Goal: Task Accomplishment & Management: Use online tool/utility

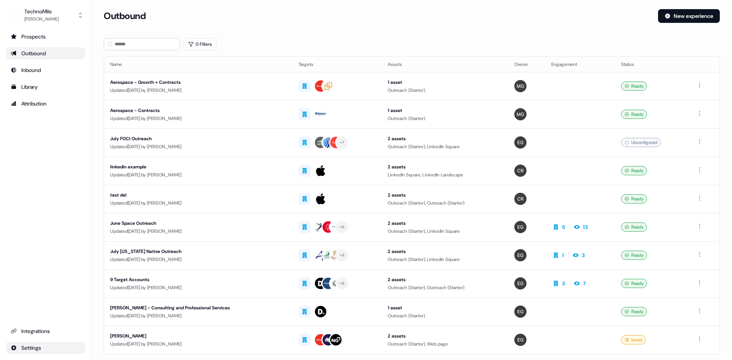
click at [42, 348] on html "For the best experience switch devices to a bigger screen. Go to [DOMAIN_NAME] …" at bounding box center [366, 180] width 732 height 360
click at [35, 348] on html "For the best experience switch devices to a bigger screen. Go to [DOMAIN_NAME] …" at bounding box center [366, 180] width 732 height 360
click at [34, 348] on html "For the best experience switch devices to a bigger screen. Go to [DOMAIN_NAME] …" at bounding box center [366, 180] width 732 height 360
click at [41, 330] on html "For the best experience switch devices to a bigger screen. Go to [DOMAIN_NAME] …" at bounding box center [366, 180] width 732 height 360
click at [74, 344] on html "For the best experience switch devices to a bigger screen. Go to [DOMAIN_NAME] …" at bounding box center [366, 180] width 732 height 360
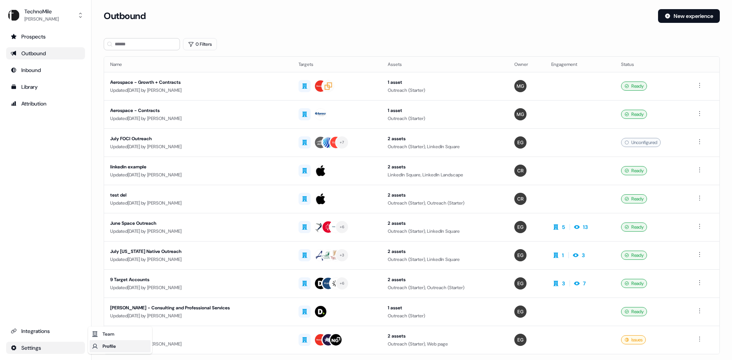
click at [107, 346] on div "Profile" at bounding box center [120, 346] width 61 height 12
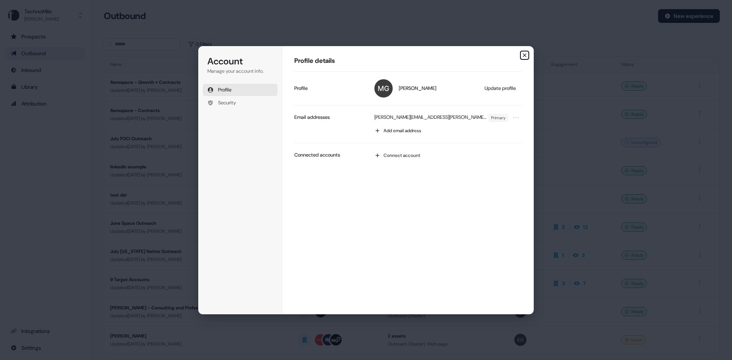
click at [525, 57] on icon "button" at bounding box center [524, 55] width 6 height 6
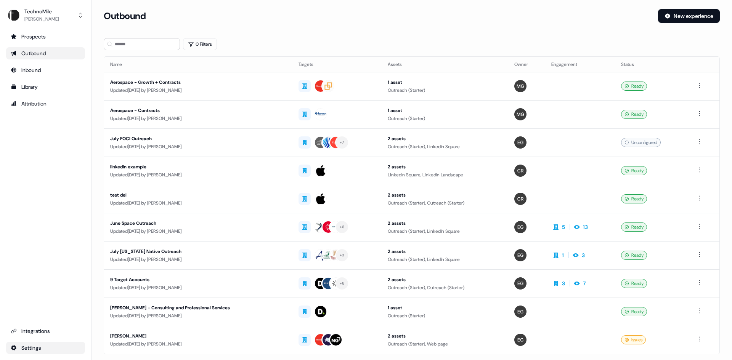
click at [46, 350] on html "For the best experience switch devices to a bigger screen. Go to [DOMAIN_NAME] …" at bounding box center [366, 180] width 732 height 360
click at [111, 333] on div "Team" at bounding box center [120, 334] width 61 height 12
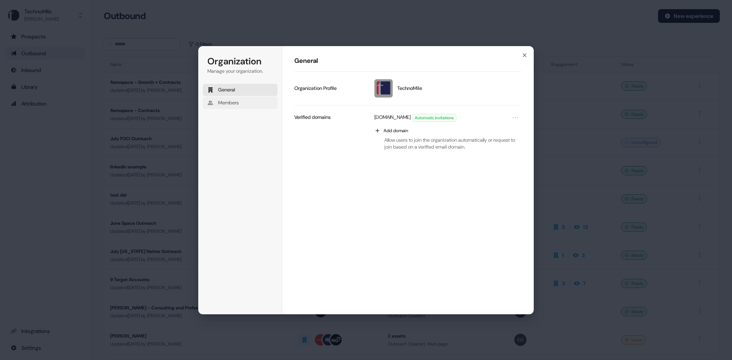
click at [227, 104] on span "Members" at bounding box center [228, 102] width 21 height 7
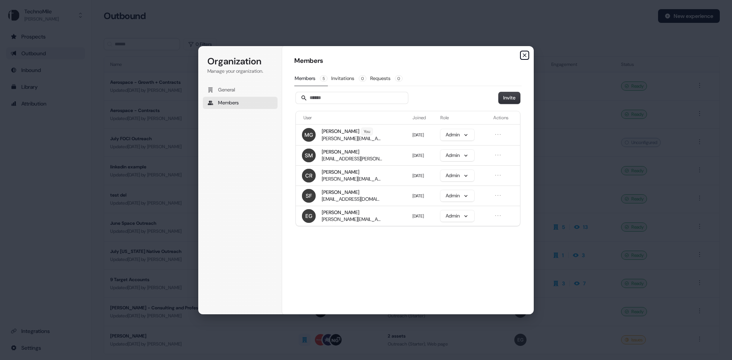
click at [523, 54] on icon "button" at bounding box center [524, 55] width 3 height 3
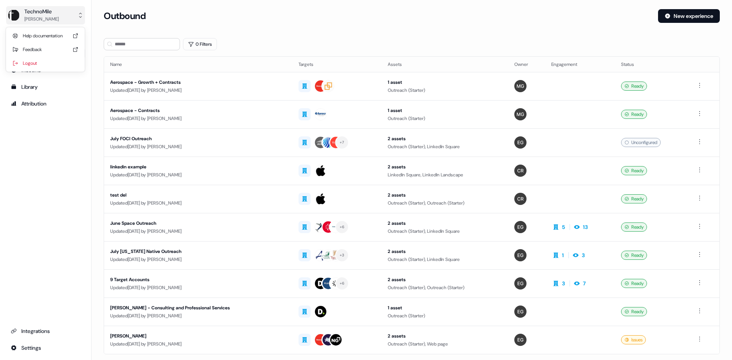
click at [37, 16] on div "[PERSON_NAME]" at bounding box center [41, 19] width 34 height 8
click at [30, 133] on div "TechnoMile [PERSON_NAME] Help documentation Feedback Logout Prospects Outbound …" at bounding box center [45, 180] width 91 height 360
click at [36, 35] on div "Prospects" at bounding box center [46, 37] width 70 height 8
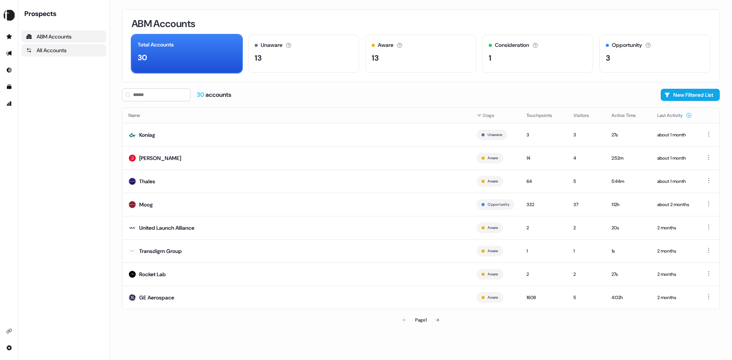
click at [65, 50] on div "All Accounts" at bounding box center [64, 50] width 76 height 8
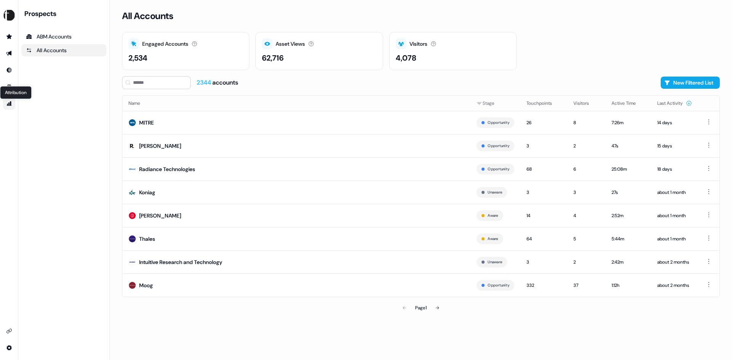
click at [11, 102] on icon "Go to attribution" at bounding box center [9, 103] width 5 height 5
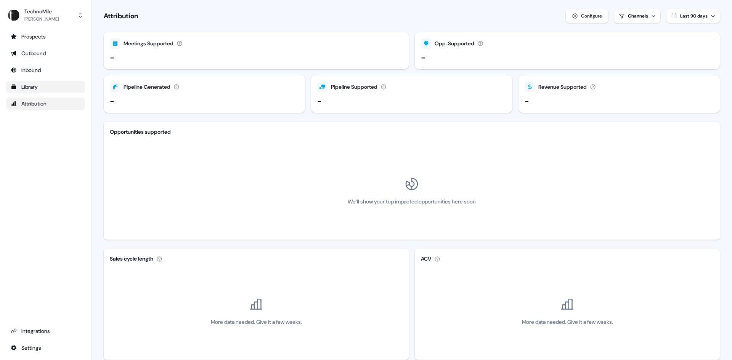
click at [29, 88] on div "Library" at bounding box center [46, 87] width 70 height 8
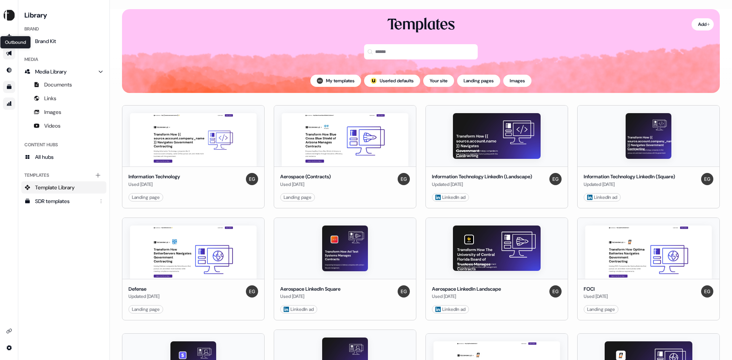
click at [10, 52] on icon "Go to outbound experience" at bounding box center [8, 53] width 5 height 5
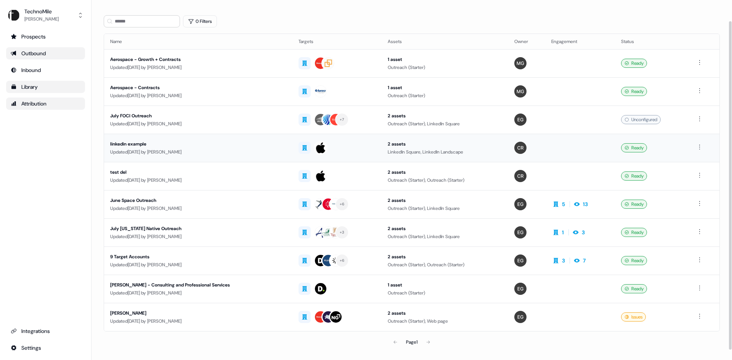
scroll to position [34, 0]
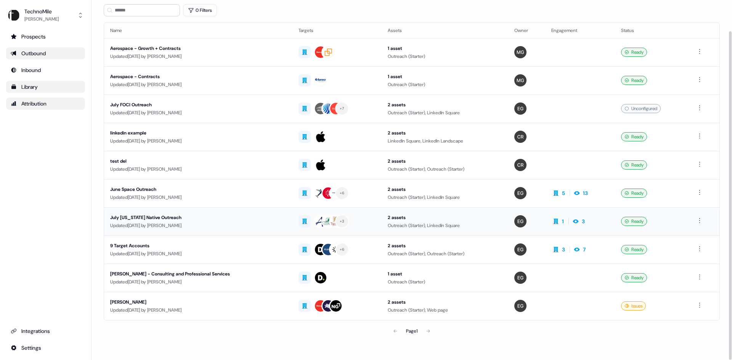
click at [170, 216] on div "July [US_STATE] Native Outreach" at bounding box center [198, 218] width 176 height 8
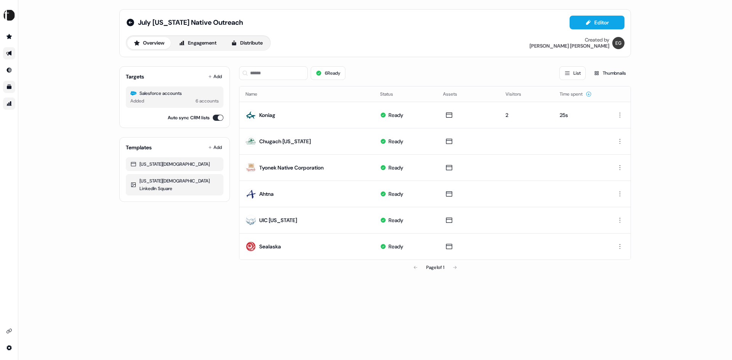
click at [159, 40] on button "Overview" at bounding box center [148, 43] width 43 height 12
click at [602, 20] on button "Editor" at bounding box center [596, 23] width 55 height 14
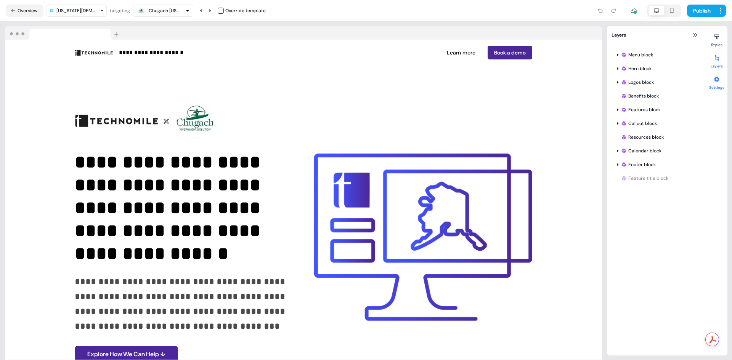
click at [715, 84] on div at bounding box center [716, 79] width 12 height 12
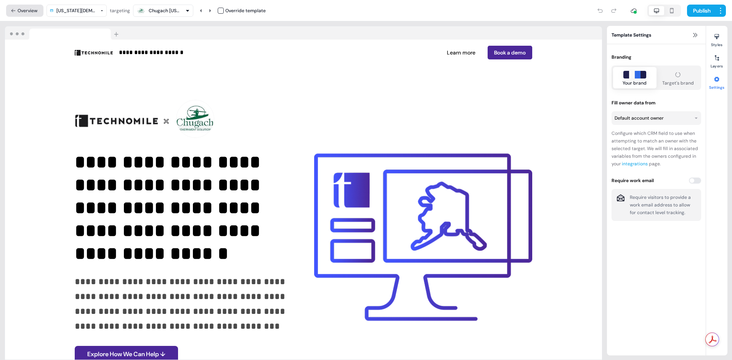
click at [17, 9] on button "Overview" at bounding box center [24, 11] width 37 height 12
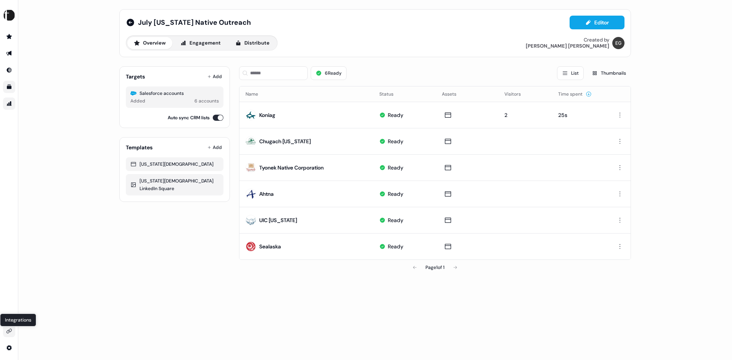
click at [8, 331] on icon "Go to integrations" at bounding box center [9, 331] width 6 height 6
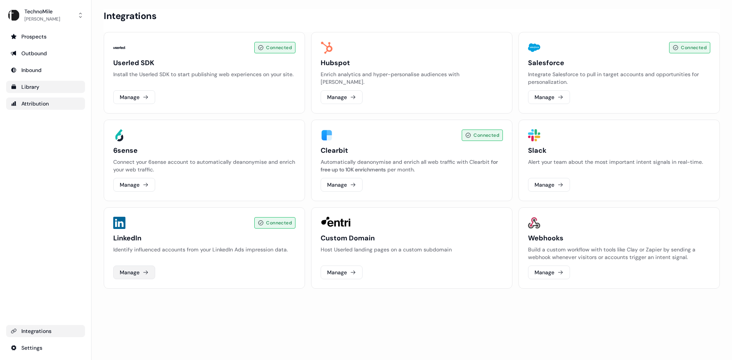
click at [137, 269] on button "Manage" at bounding box center [134, 273] width 42 height 14
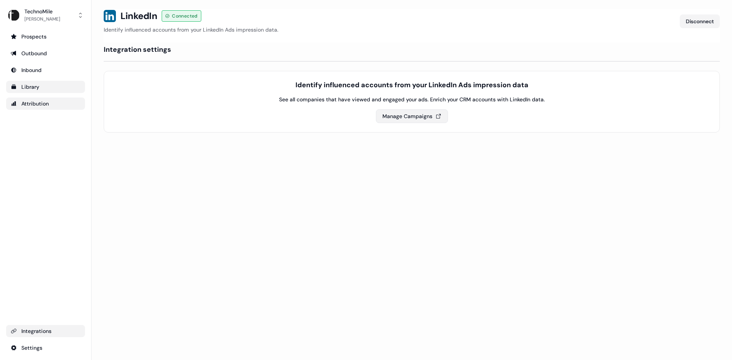
click at [398, 117] on button "Manage Campaigns" at bounding box center [412, 116] width 72 height 14
